Goal: Navigation & Orientation: Go to known website

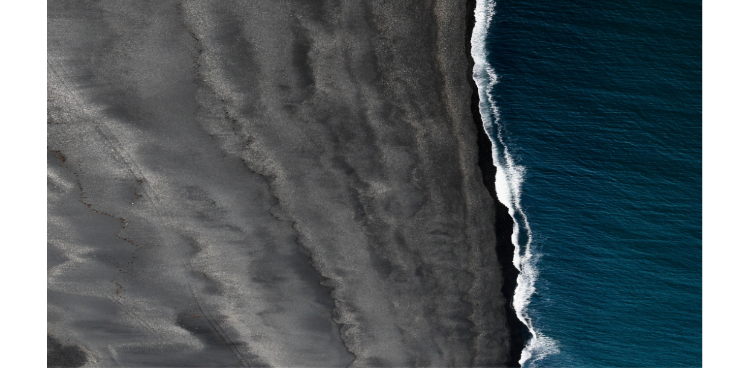
scroll to position [285, 0]
